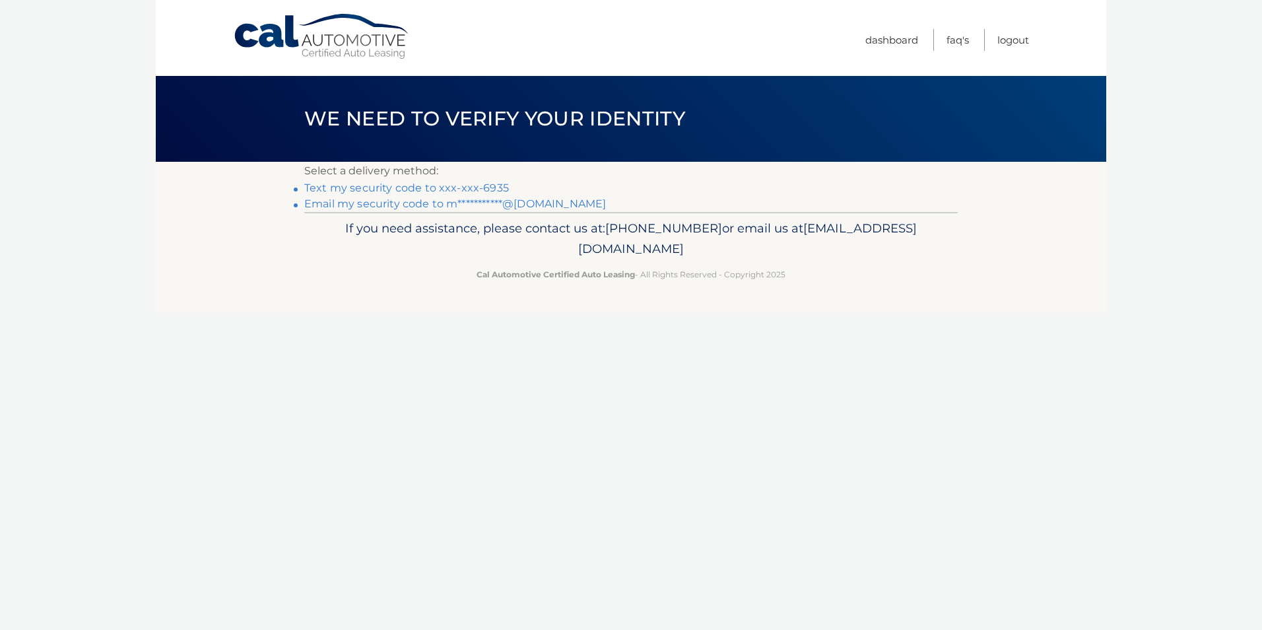
click at [374, 186] on link "Text my security code to xxx-xxx-6935" at bounding box center [406, 188] width 205 height 13
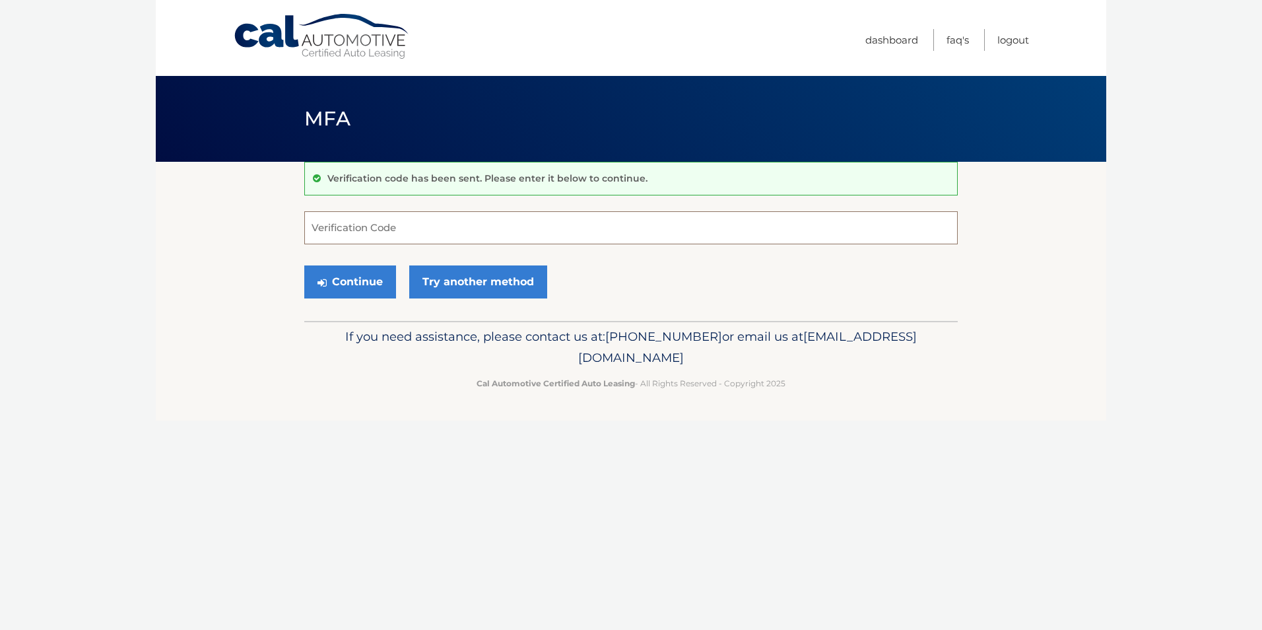
click at [337, 229] on input "Verification Code" at bounding box center [630, 227] width 653 height 33
type input "260444"
click at [356, 275] on button "Continue" at bounding box center [350, 281] width 92 height 33
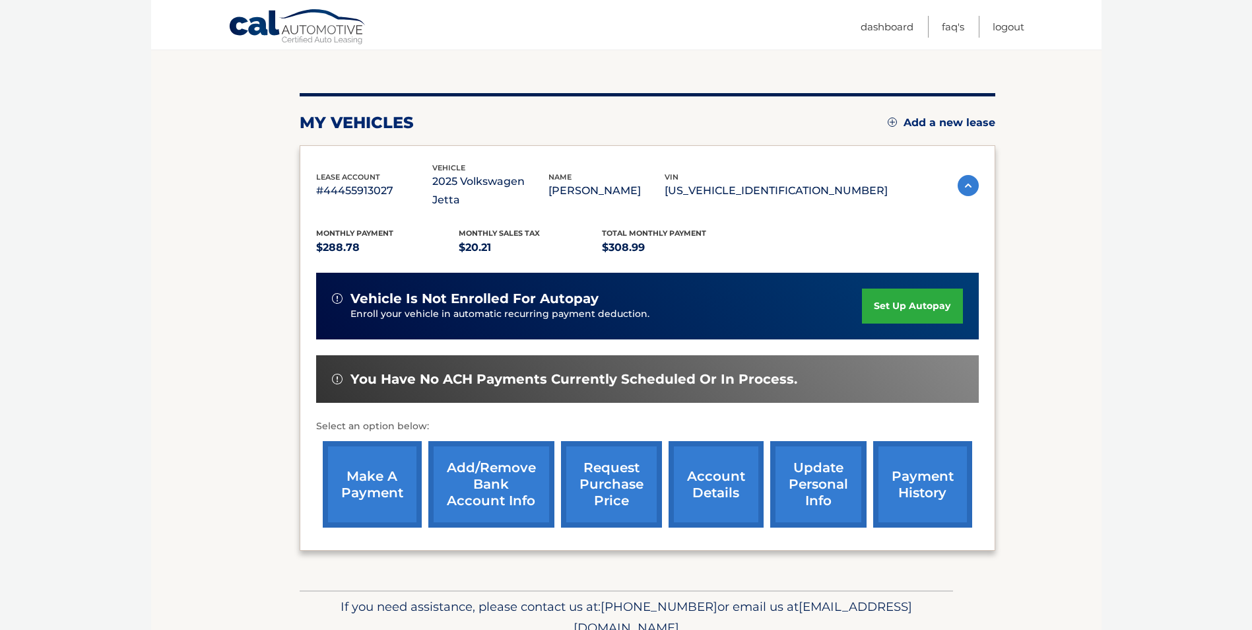
scroll to position [170, 0]
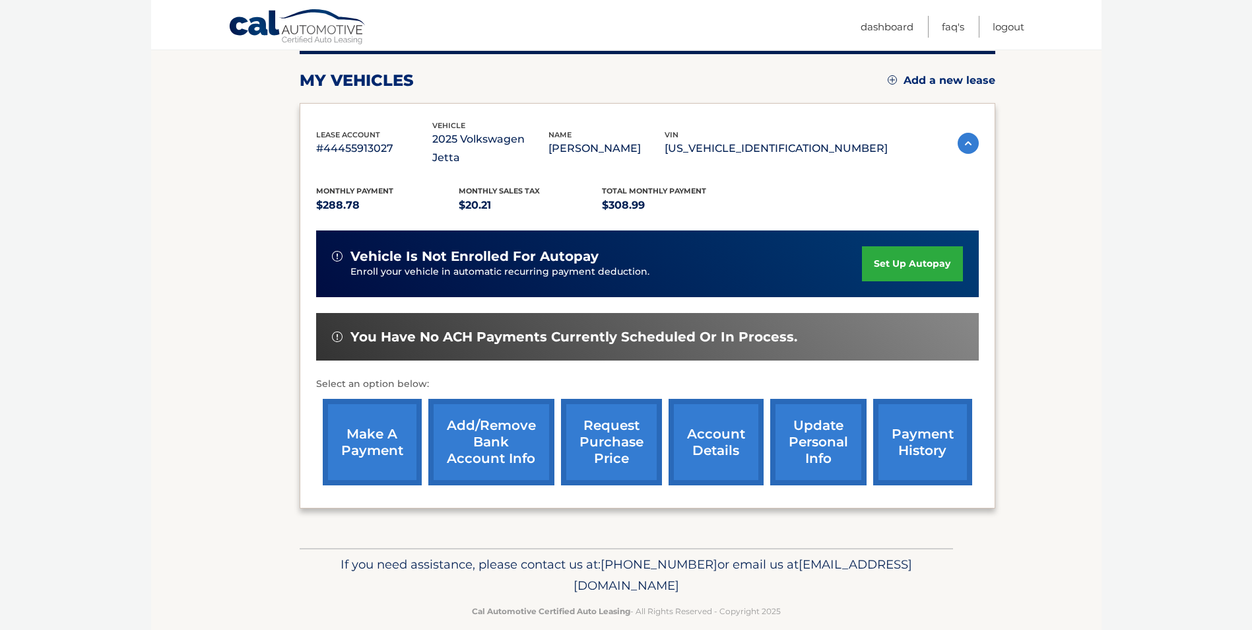
click at [374, 428] on link "make a payment" at bounding box center [372, 442] width 99 height 86
click at [927, 429] on link "payment history" at bounding box center [922, 442] width 99 height 86
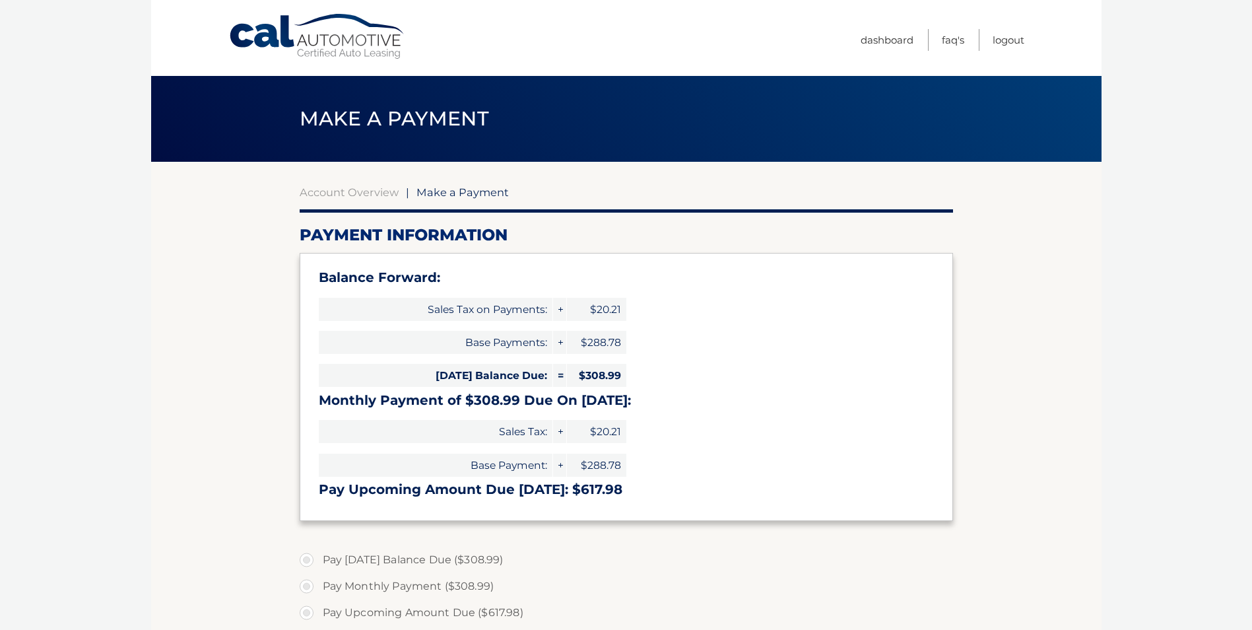
select select "YWQzYjBmOWYtNjdkNC00ZDVhLWJhYjYtOTJmZmMyMDIyNzBi"
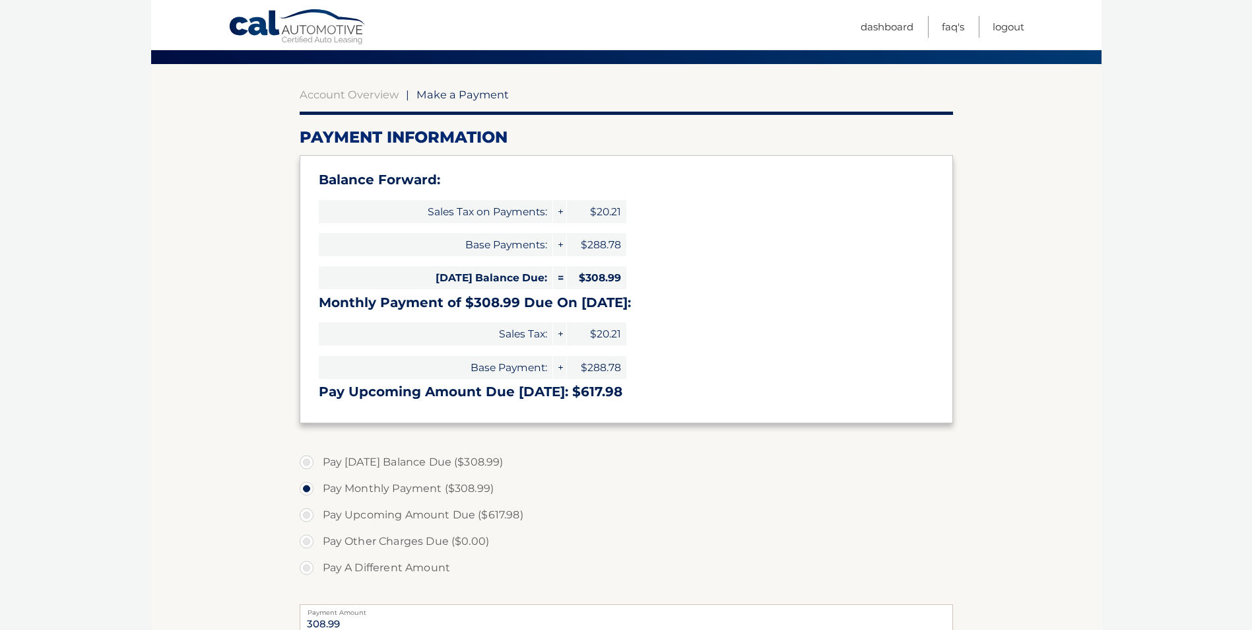
scroll to position [66, 0]
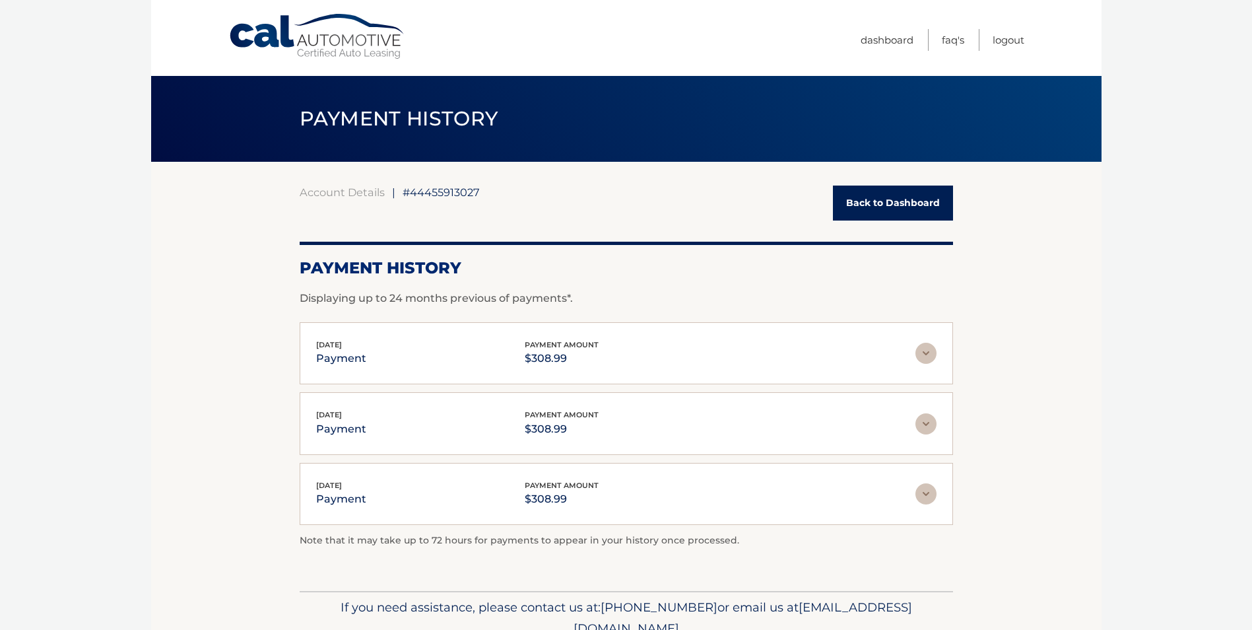
click at [898, 202] on link "Back to Dashboard" at bounding box center [893, 202] width 120 height 35
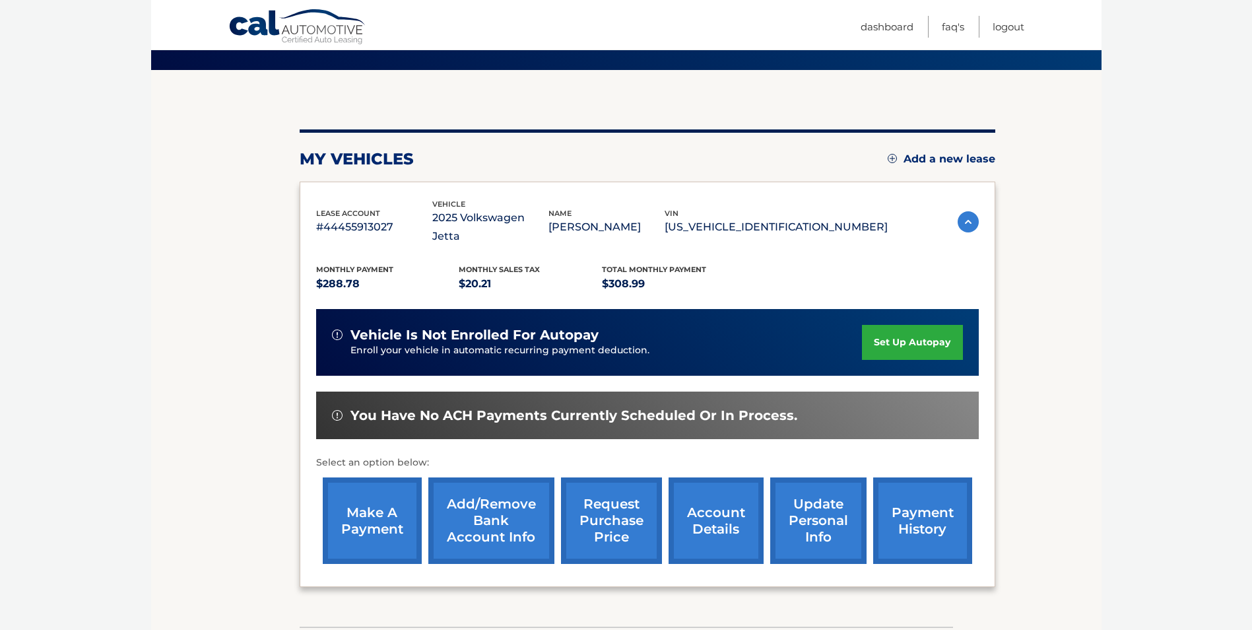
scroll to position [170, 0]
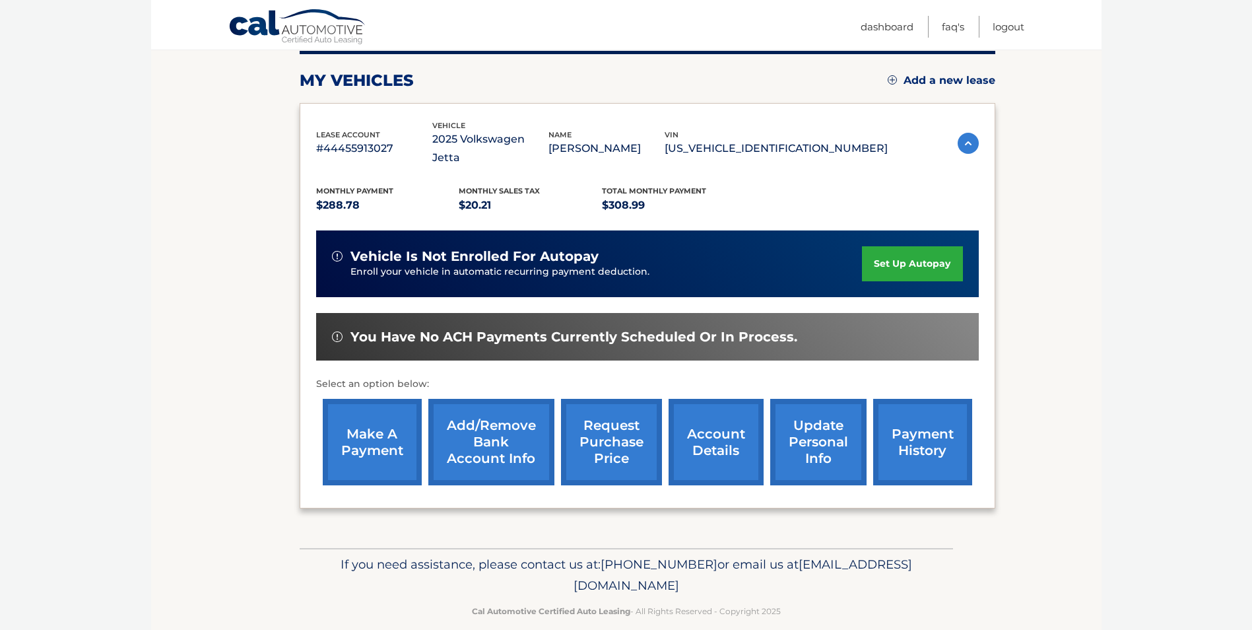
click at [355, 423] on link "make a payment" at bounding box center [372, 442] width 99 height 86
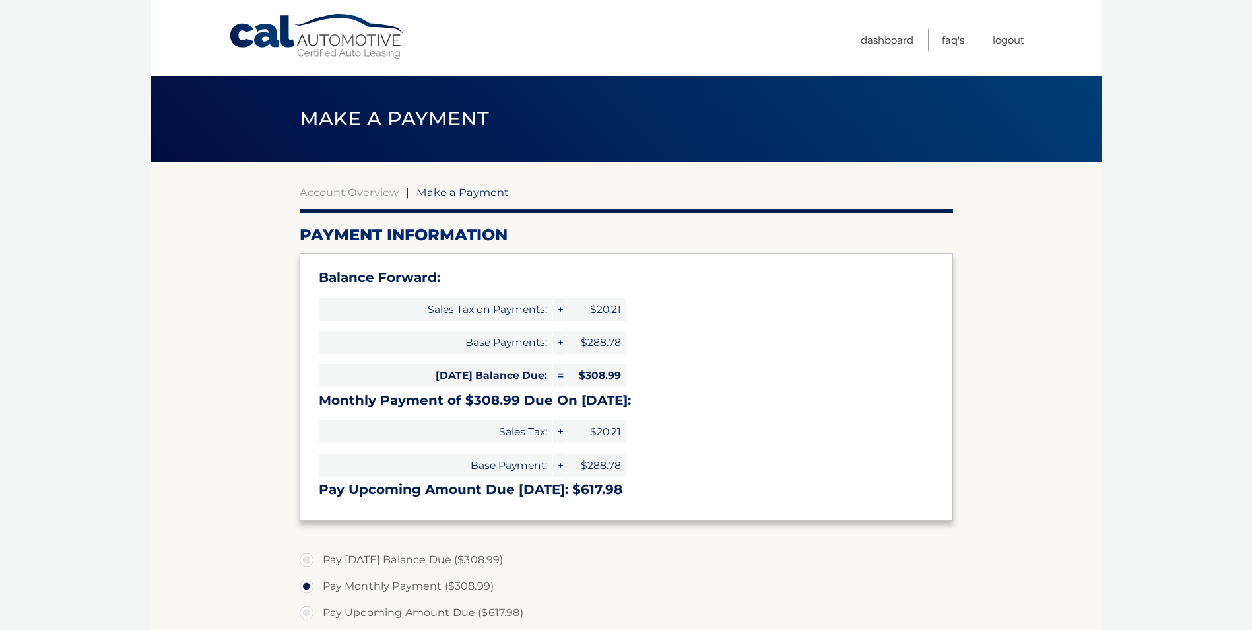
select select "YWQzYjBmOWYtNjdkNC00ZDVhLWJhYjYtOTJmZmMyMDIyNzBi"
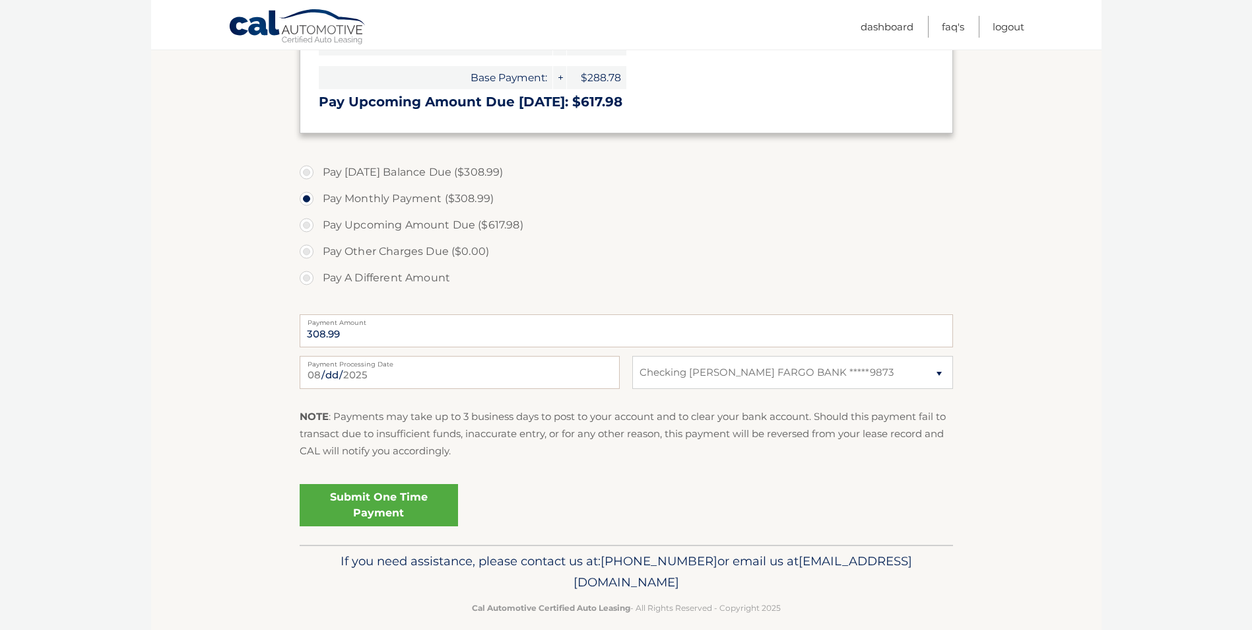
scroll to position [396, 0]
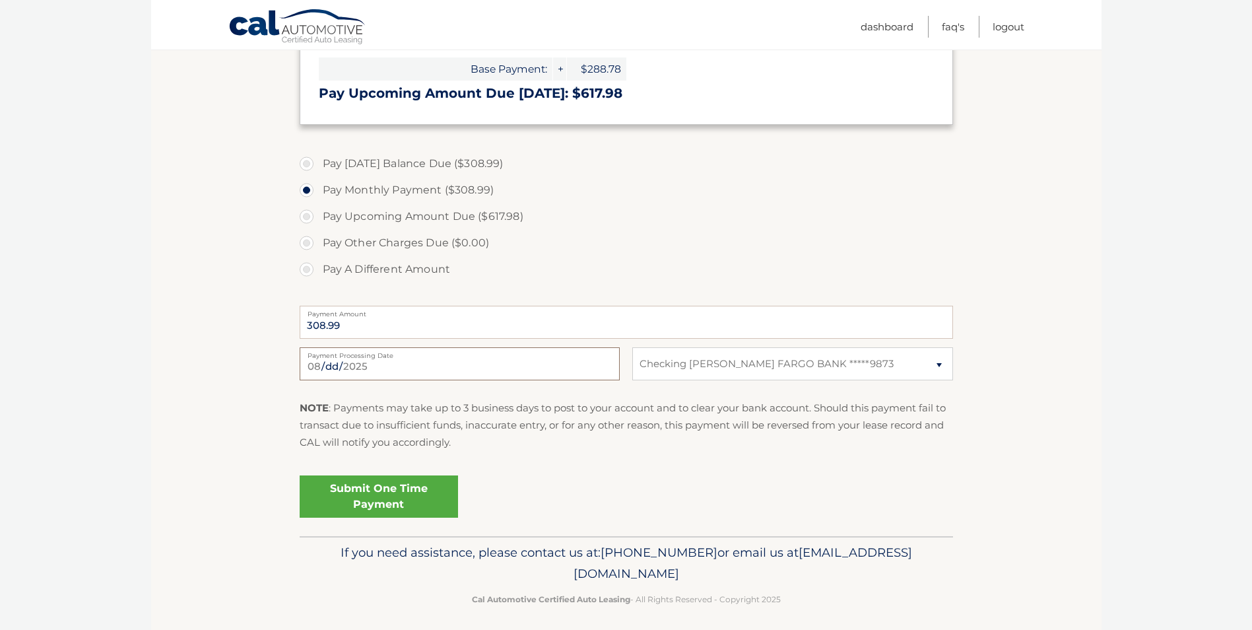
click at [445, 367] on input "2025-08-09" at bounding box center [460, 363] width 320 height 33
type input "2025-08-18"
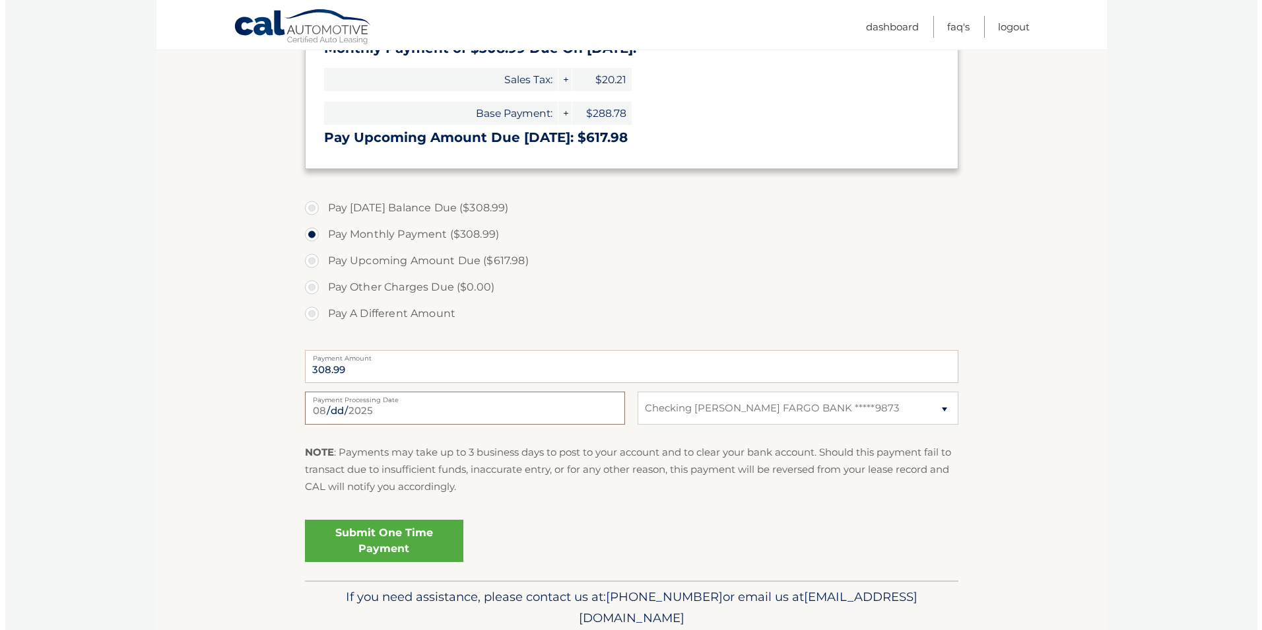
scroll to position [403, 0]
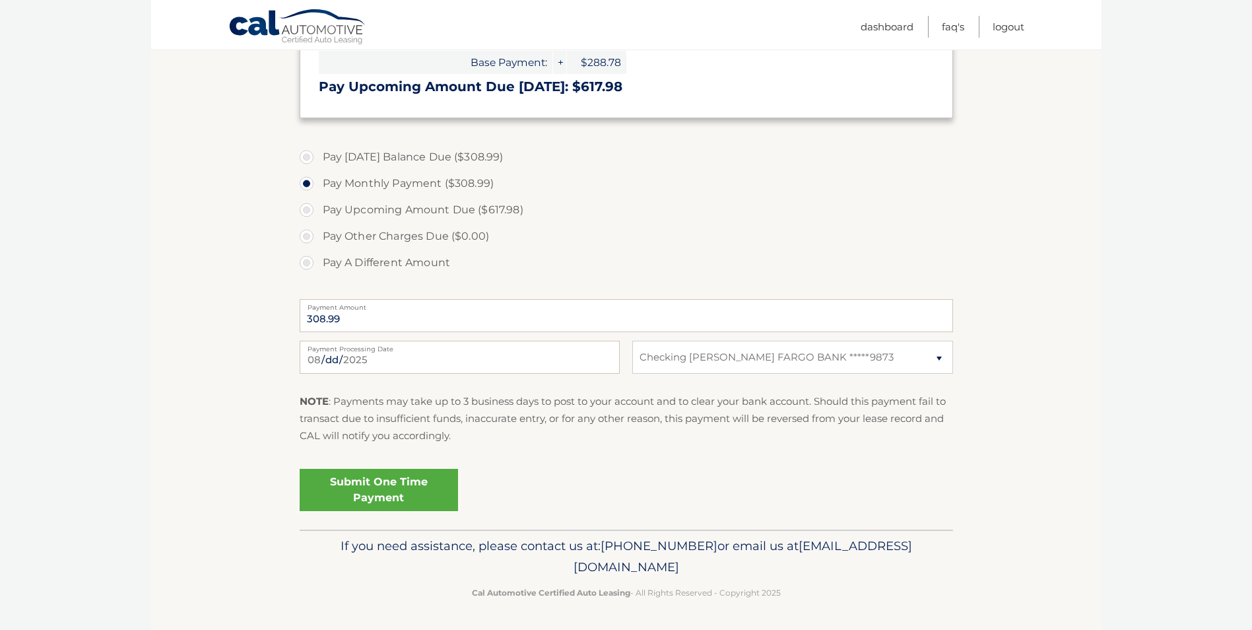
click at [383, 488] on link "Submit One Time Payment" at bounding box center [379, 490] width 158 height 42
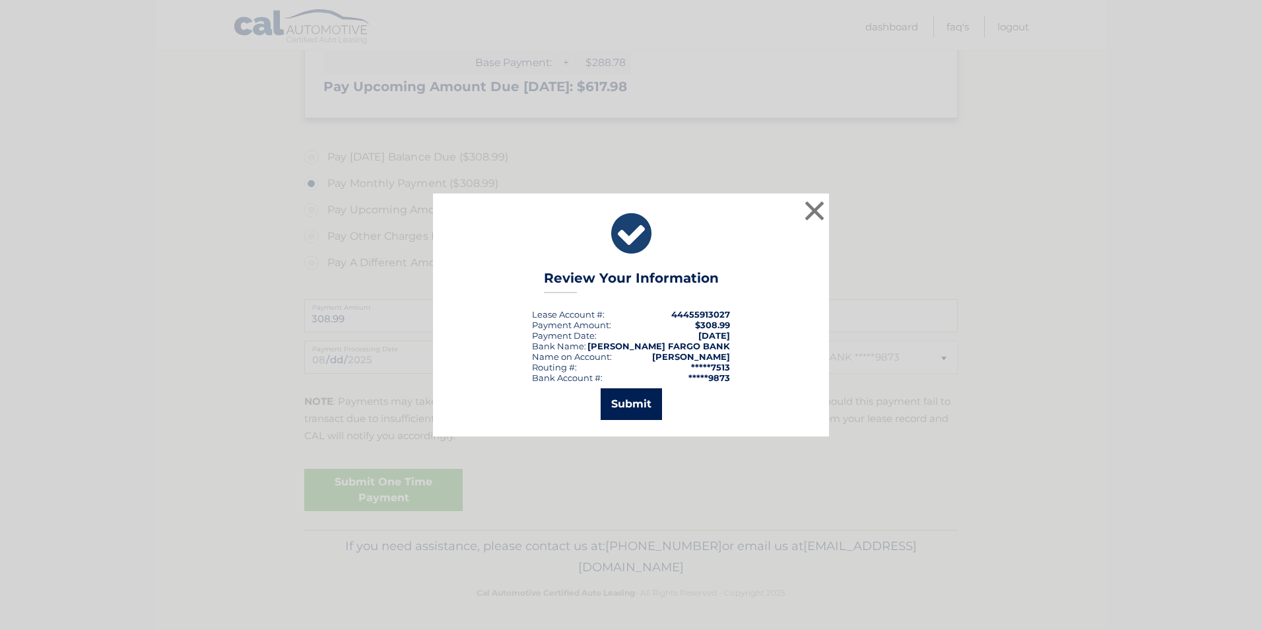
click at [628, 400] on button "Submit" at bounding box center [631, 404] width 61 height 32
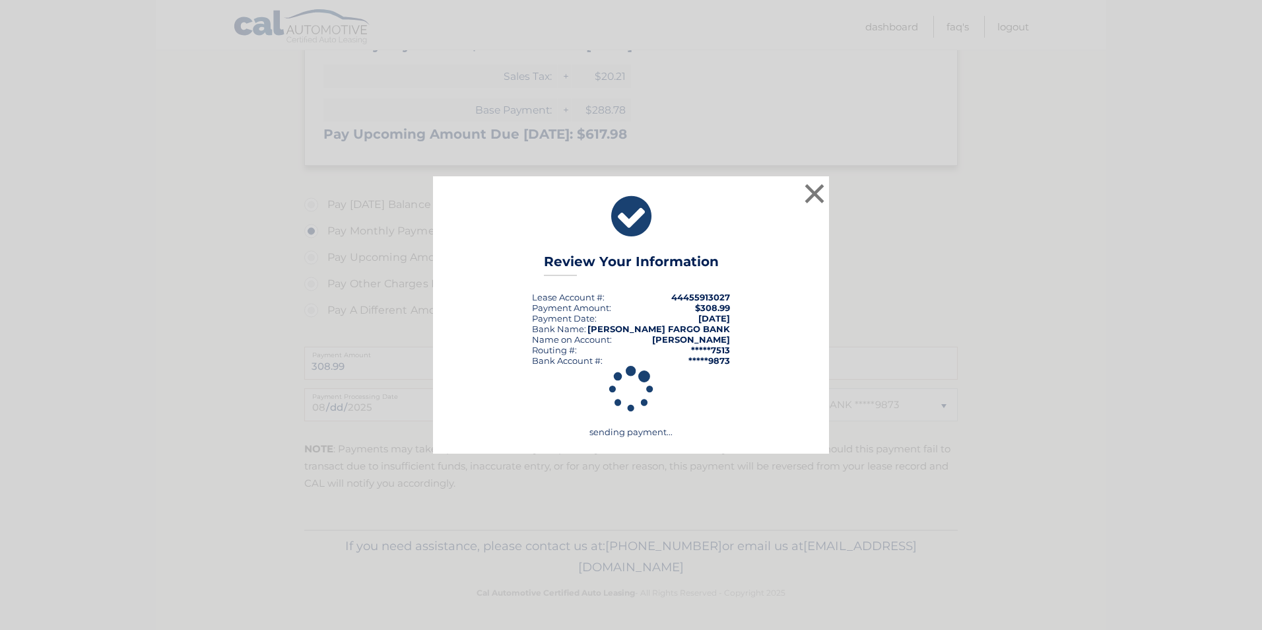
scroll to position [355, 0]
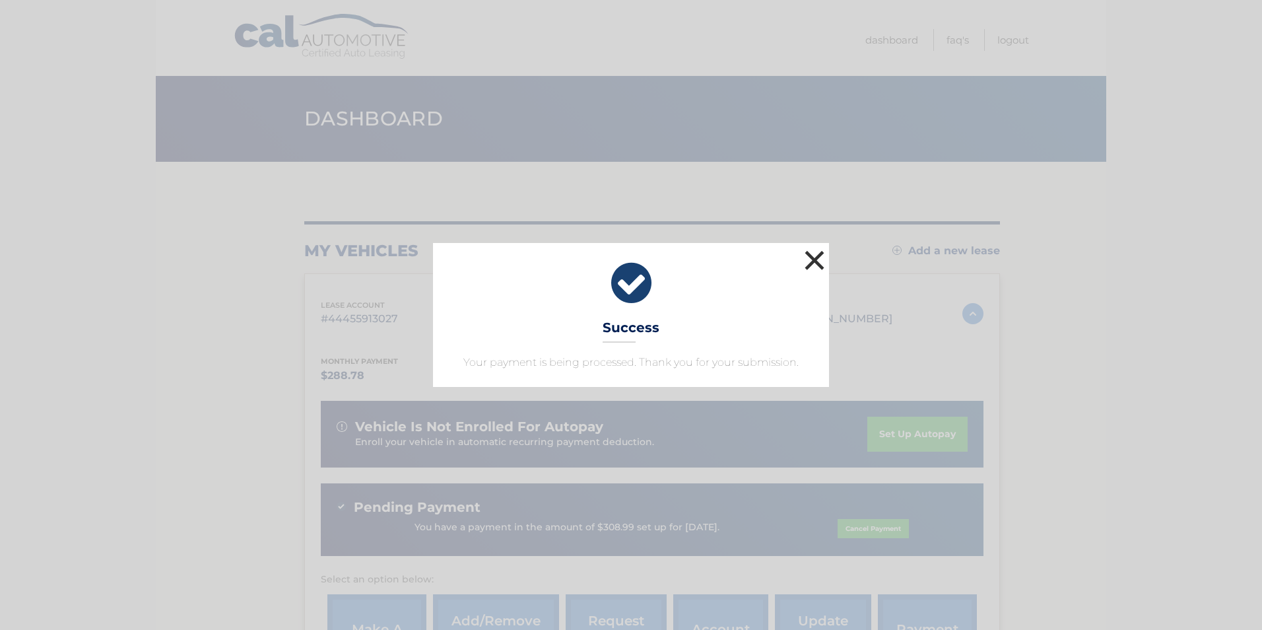
click at [814, 259] on button "×" at bounding box center [814, 260] width 26 height 26
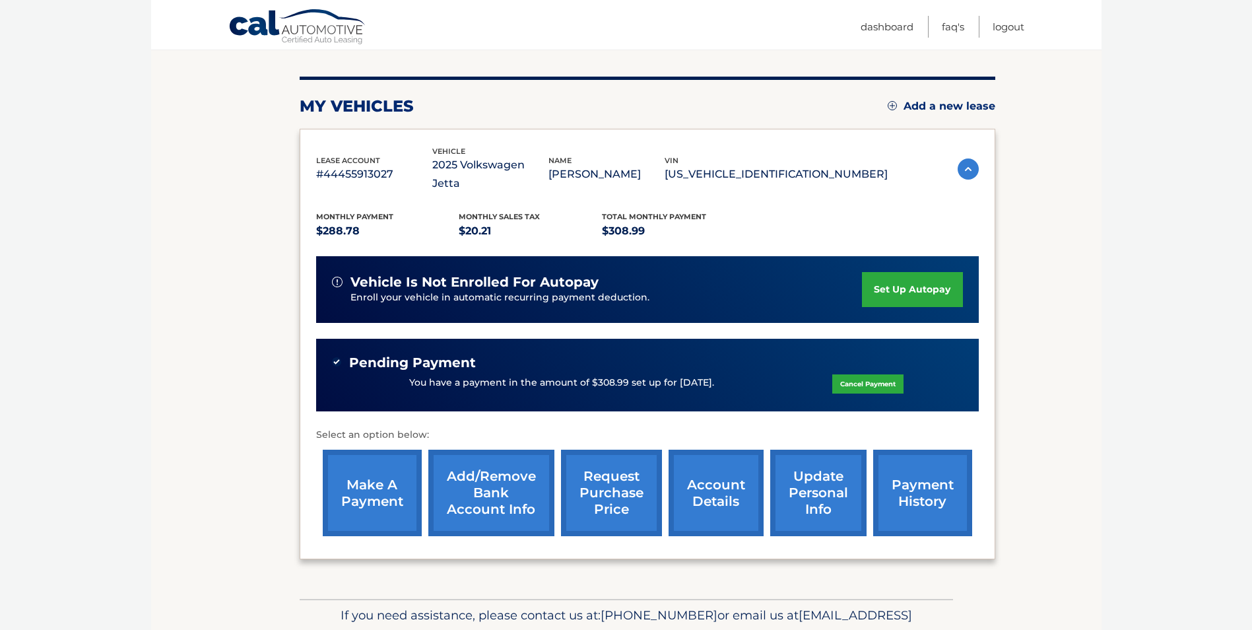
scroll to position [195, 0]
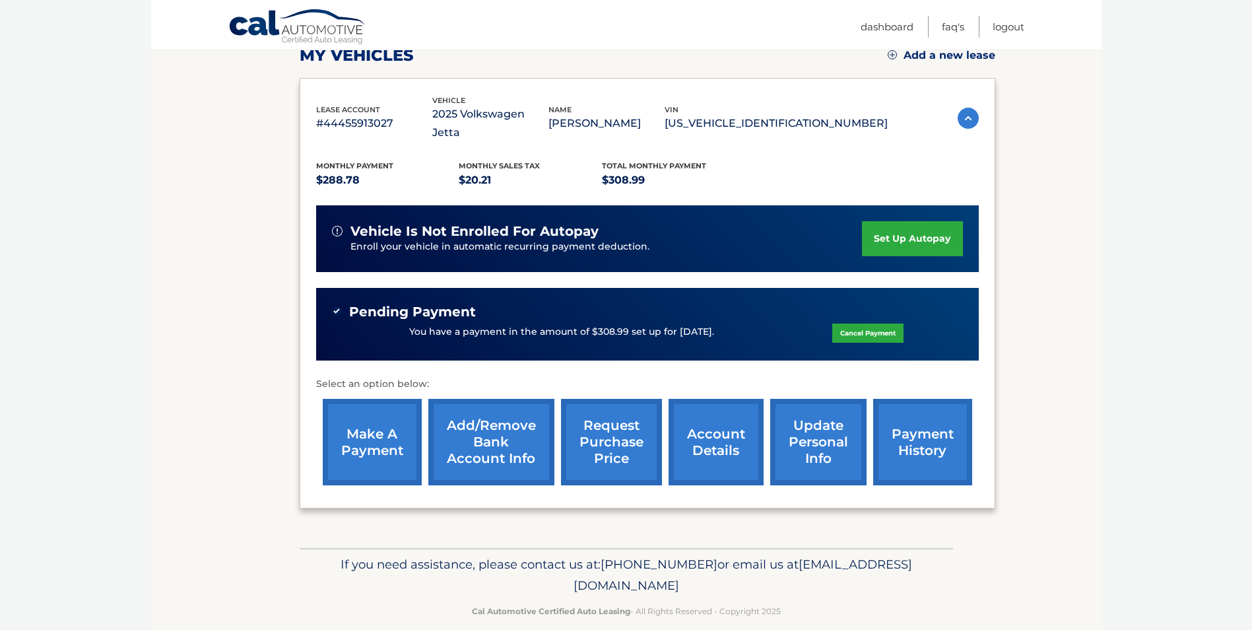
click at [933, 428] on link "payment history" at bounding box center [922, 442] width 99 height 86
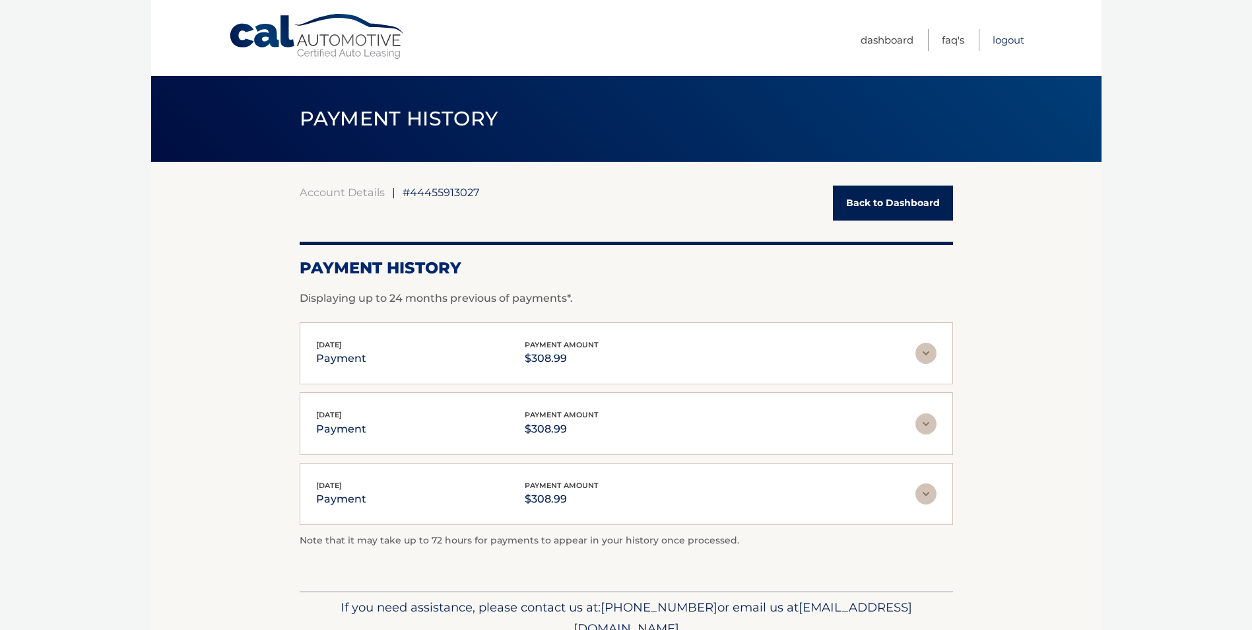
click at [1009, 37] on link "Logout" at bounding box center [1009, 40] width 32 height 22
